Goal: Task Accomplishment & Management: Use online tool/utility

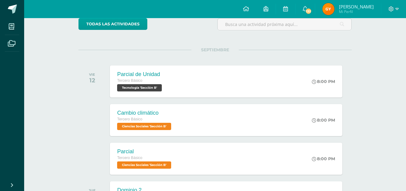
scroll to position [54, 0]
click at [148, 85] on span "Tecnología 'Sección B'" at bounding box center [138, 87] width 45 height 7
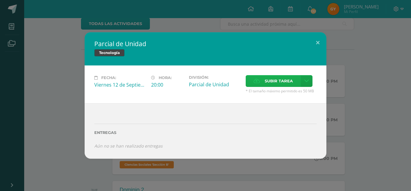
click at [267, 82] on span "Subir tarea" at bounding box center [279, 80] width 28 height 11
click at [0, 0] on input "Subir tarea" at bounding box center [0, 0] width 0 height 0
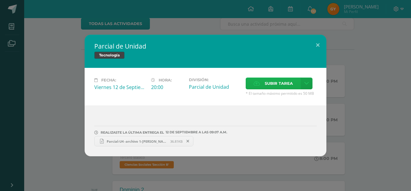
click at [272, 81] on span "Subir tarea" at bounding box center [279, 83] width 28 height 11
click at [0, 0] on input "Subir tarea" at bounding box center [0, 0] width 0 height 0
click at [113, 139] on span "Parcial-U4 -archivo 1-[PERSON_NAME].xlsx" at bounding box center [137, 141] width 66 height 5
click at [246, 138] on link "Parcial-U4-Archivo 2-[PERSON_NAME].xlsx 19.46KB" at bounding box center [244, 141] width 99 height 10
click at [319, 42] on button at bounding box center [317, 45] width 17 height 21
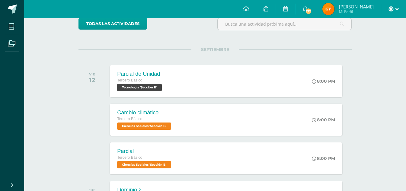
click at [394, 7] on icon at bounding box center [391, 8] width 5 height 5
click at [371, 43] on span "Cerrar sesión" at bounding box center [377, 41] width 27 height 6
